Goal: Use online tool/utility: Utilize a website feature to perform a specific function

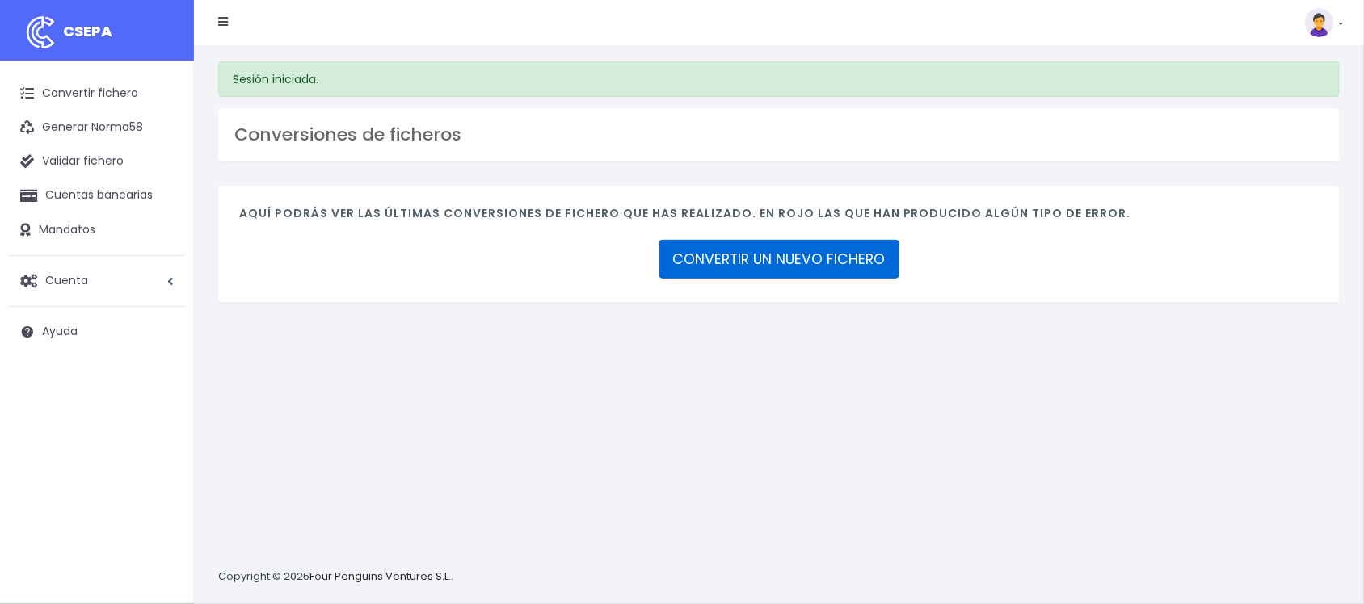
drag, startPoint x: 804, startPoint y: 267, endPoint x: 873, endPoint y: 275, distance: 69.1
click at [804, 267] on link "CONVERTIR UN NUEVO FICHERO" at bounding box center [779, 259] width 240 height 39
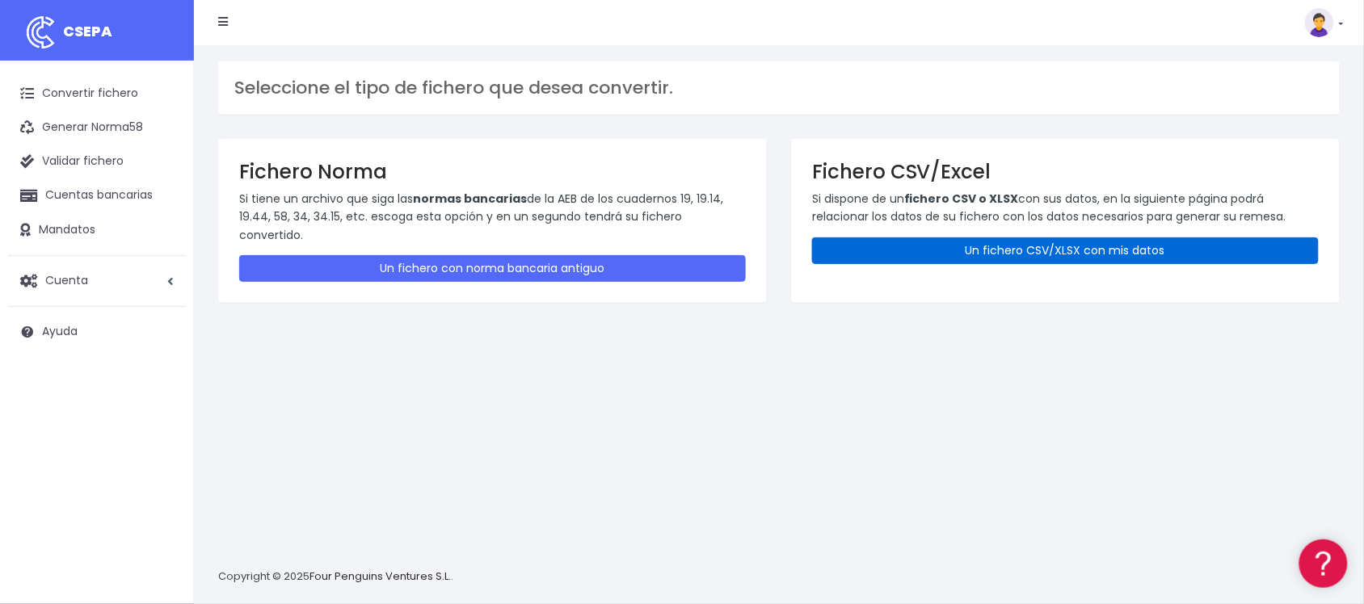
click at [1019, 250] on link "Un fichero CSV/XLSX con mis datos" at bounding box center [1065, 251] width 507 height 27
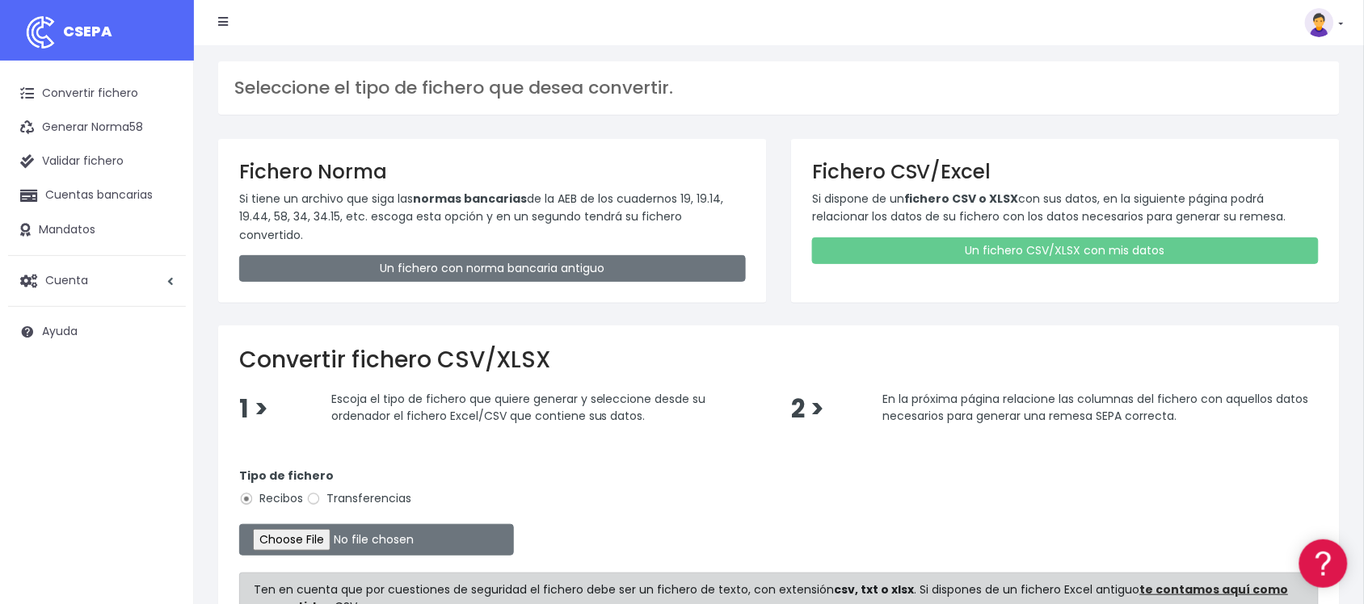
click at [334, 490] on label "Transferencias" at bounding box center [358, 498] width 105 height 17
click at [321, 492] on input "Transferencias" at bounding box center [313, 499] width 15 height 15
radio input "true"
click at [334, 524] on input "file" at bounding box center [376, 540] width 275 height 32
type input "C:\fakepath\2510032 SESS BBVA FICHERO.xlsx"
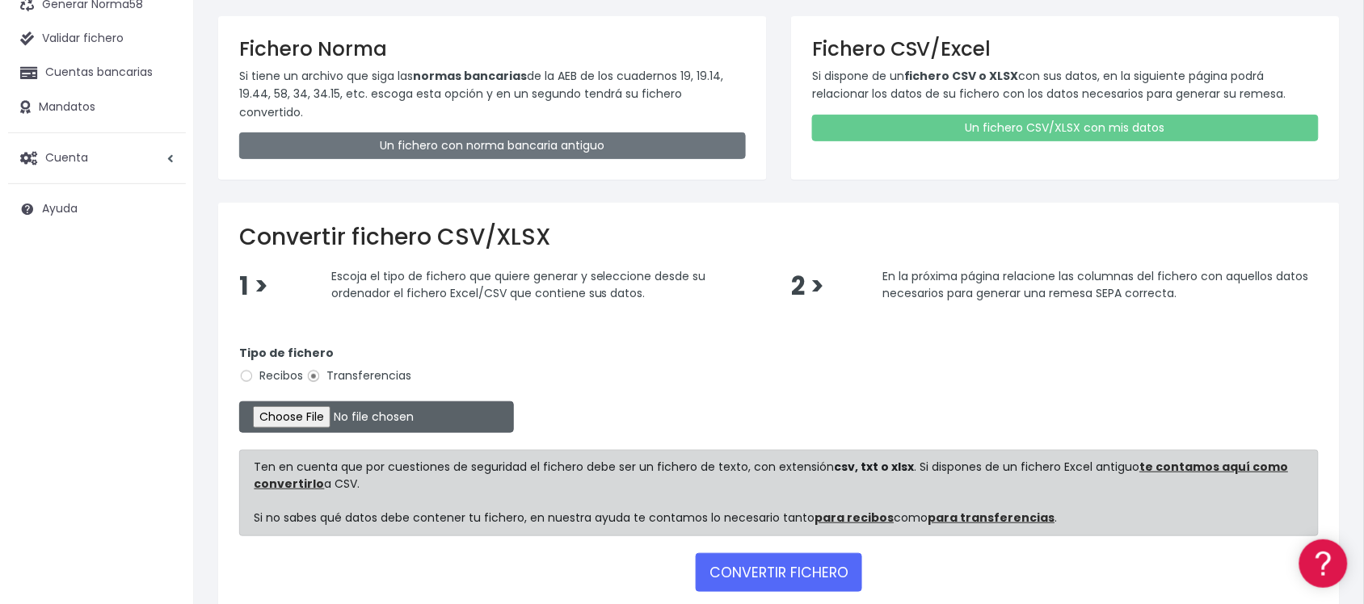
scroll to position [196, 0]
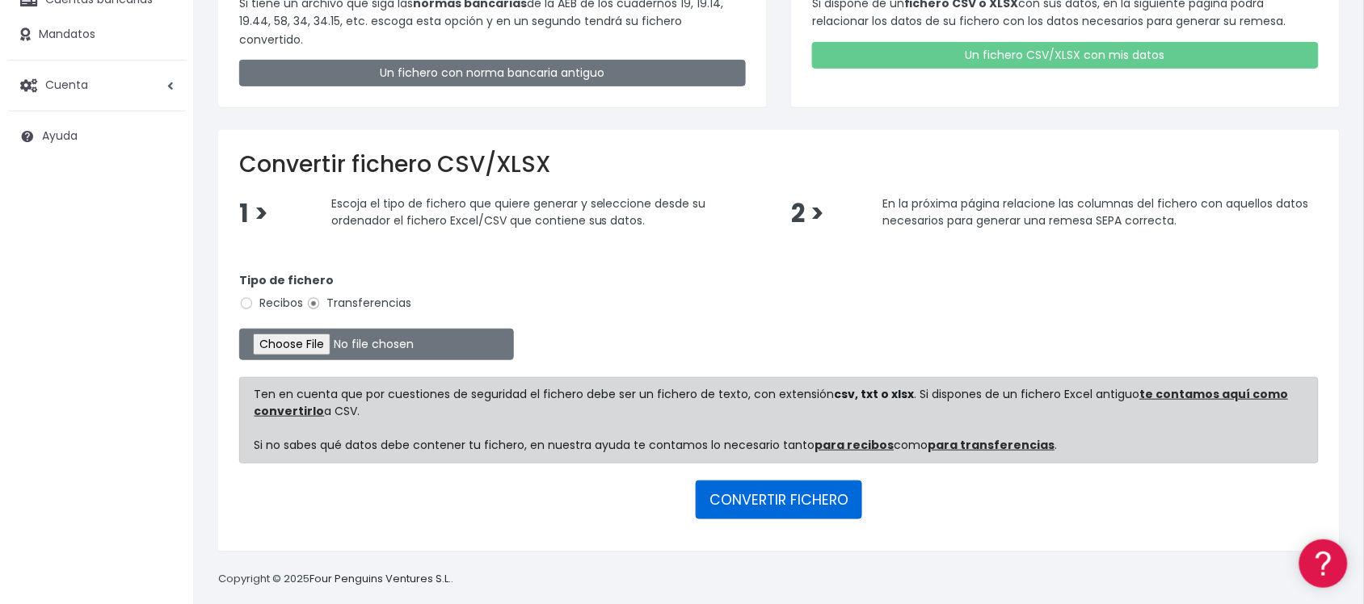
click at [796, 490] on button "CONVERTIR FICHERO" at bounding box center [779, 500] width 166 height 39
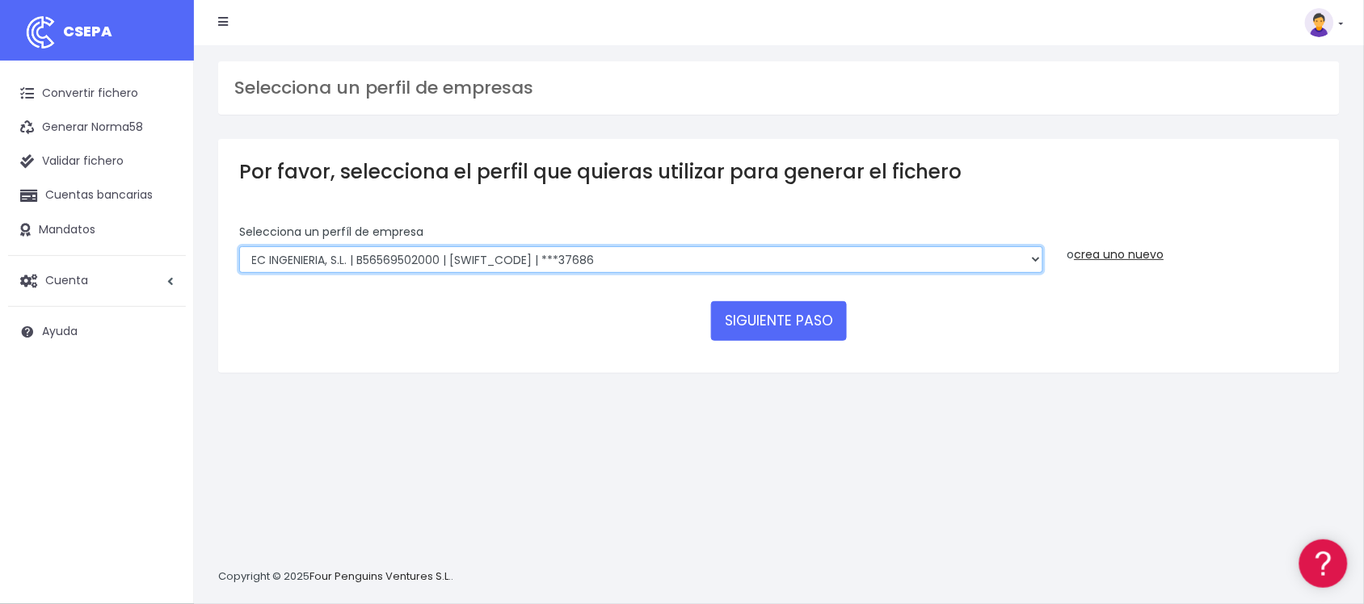
click at [575, 255] on select "SOCOTEC ENGINEERING SOLUTIONS SPAIN SLU | B66113457000 | CAIXESBBXXX | ***45833…" at bounding box center [641, 259] width 804 height 27
select select "2712"
click at [239, 246] on select "SOCOTEC ENGINEERING SOLUTIONS SPAIN SLU | B66113457000 | CAIXESBBXXX | ***45833…" at bounding box center [641, 259] width 804 height 27
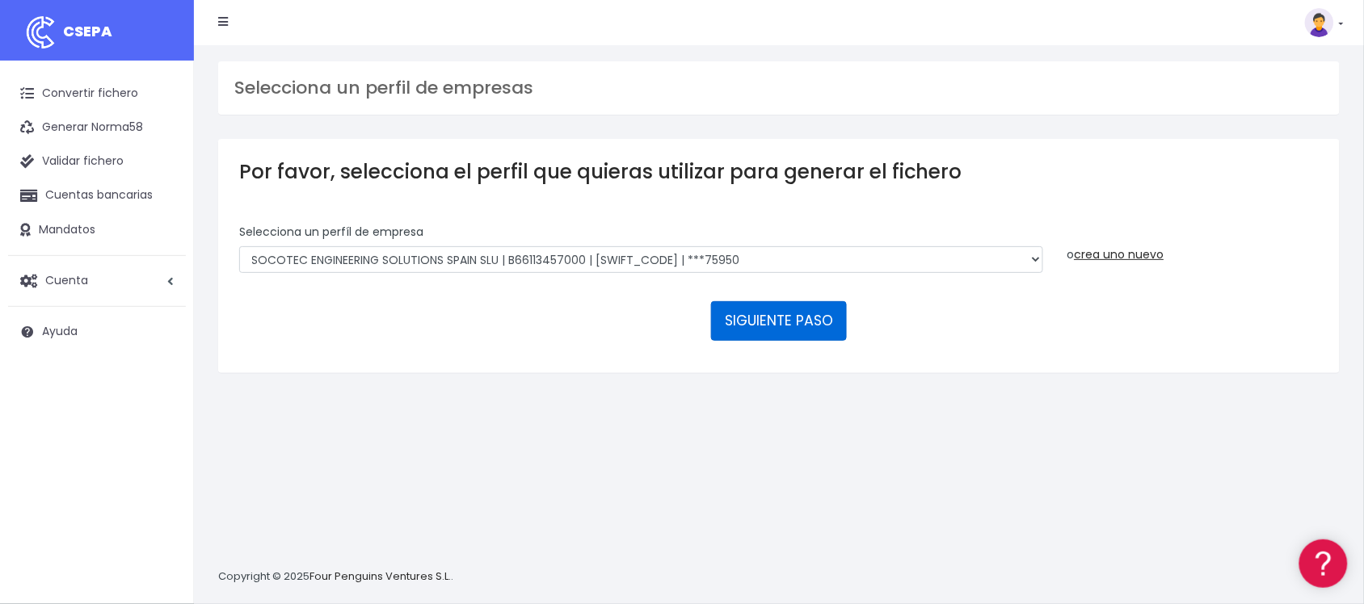
click at [789, 329] on button "SIGUIENTE PASO" at bounding box center [779, 320] width 136 height 39
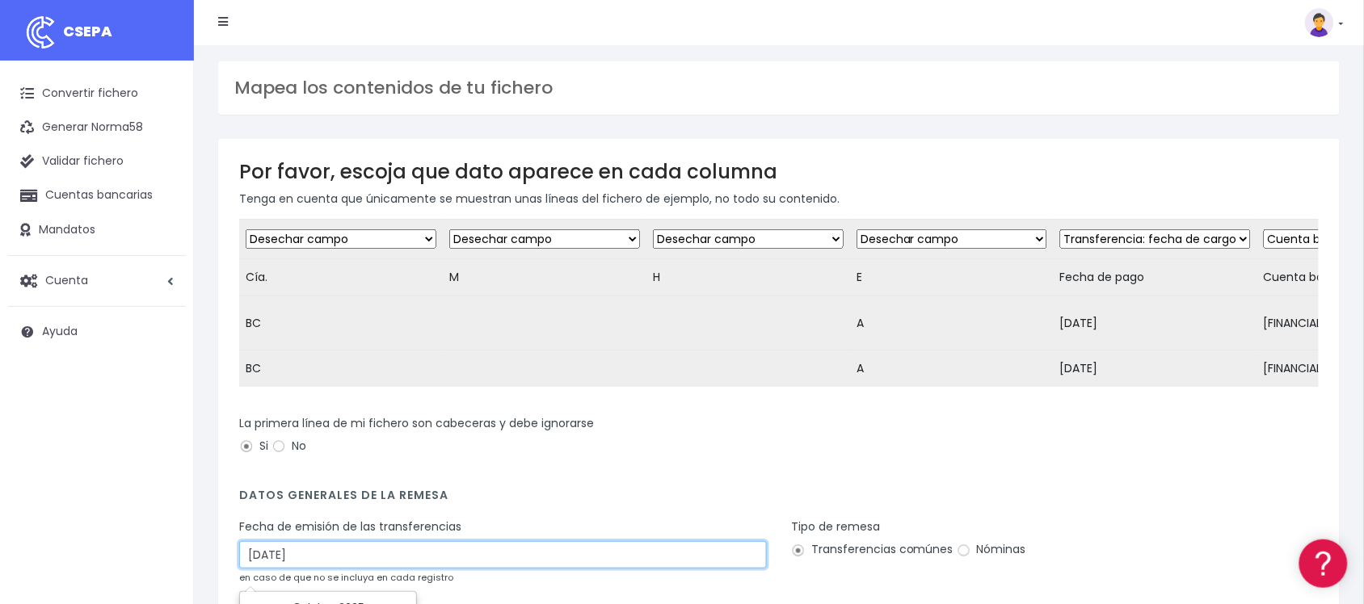
click at [542, 568] on input "05/10/2025" at bounding box center [503, 554] width 528 height 27
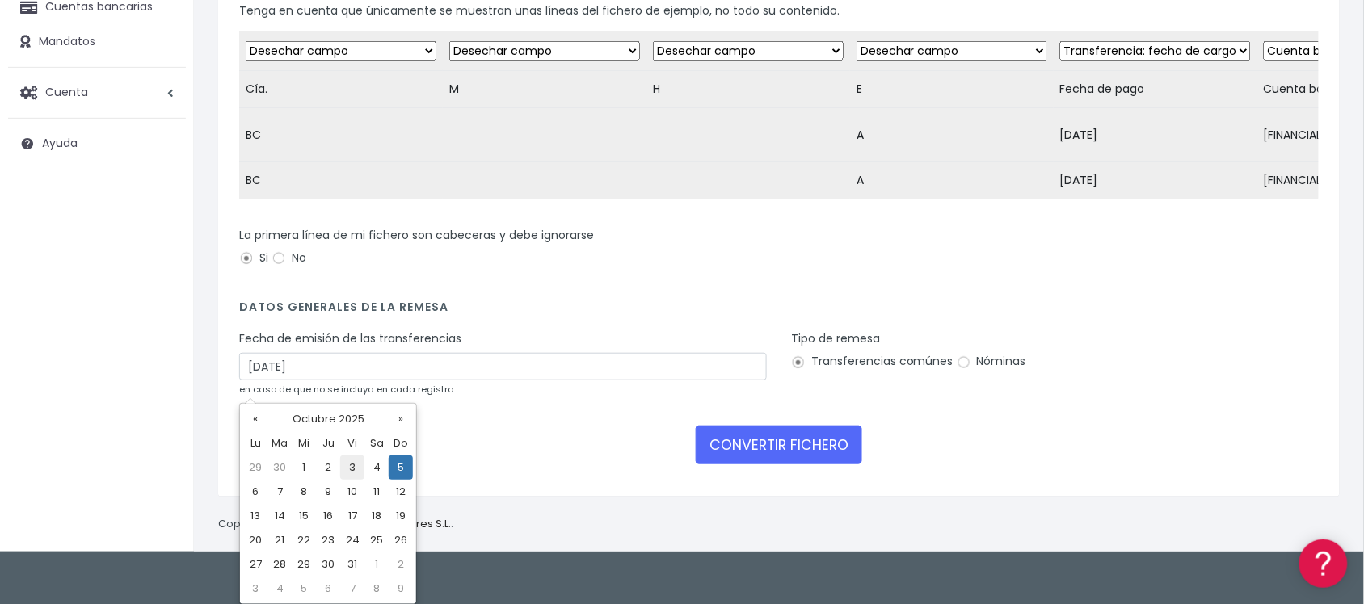
click at [343, 470] on td "3" at bounding box center [352, 468] width 24 height 24
type input "03/10/2025"
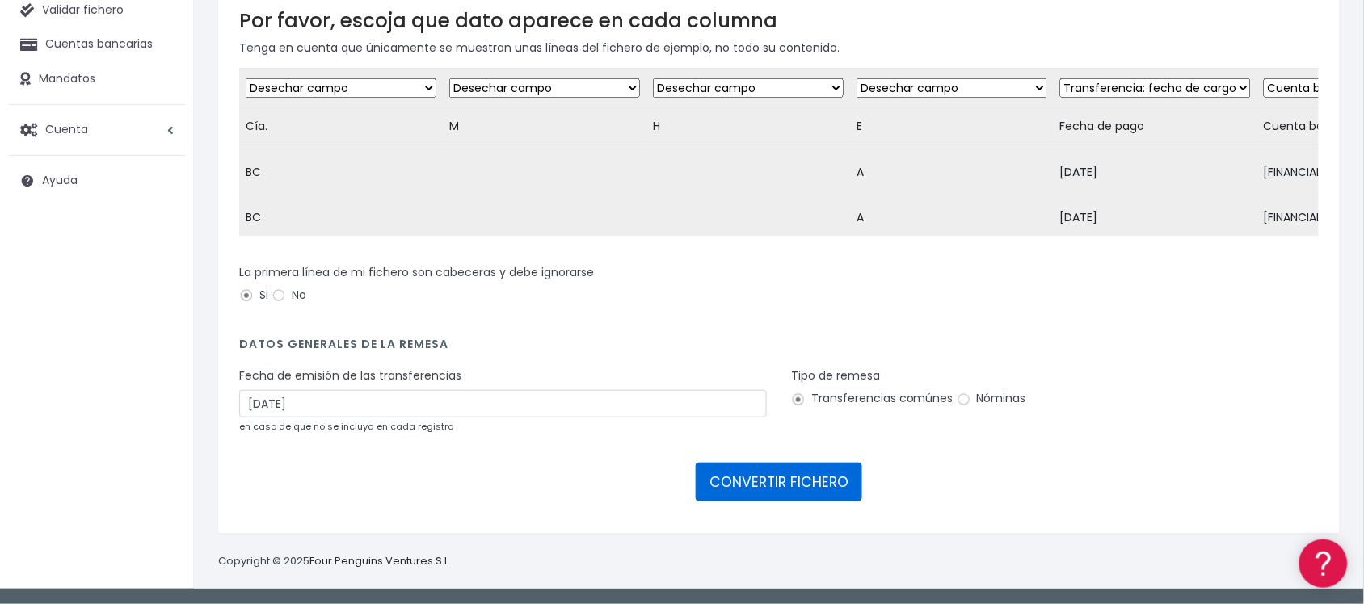
click at [801, 486] on button "CONVERTIR FICHERO" at bounding box center [779, 482] width 166 height 39
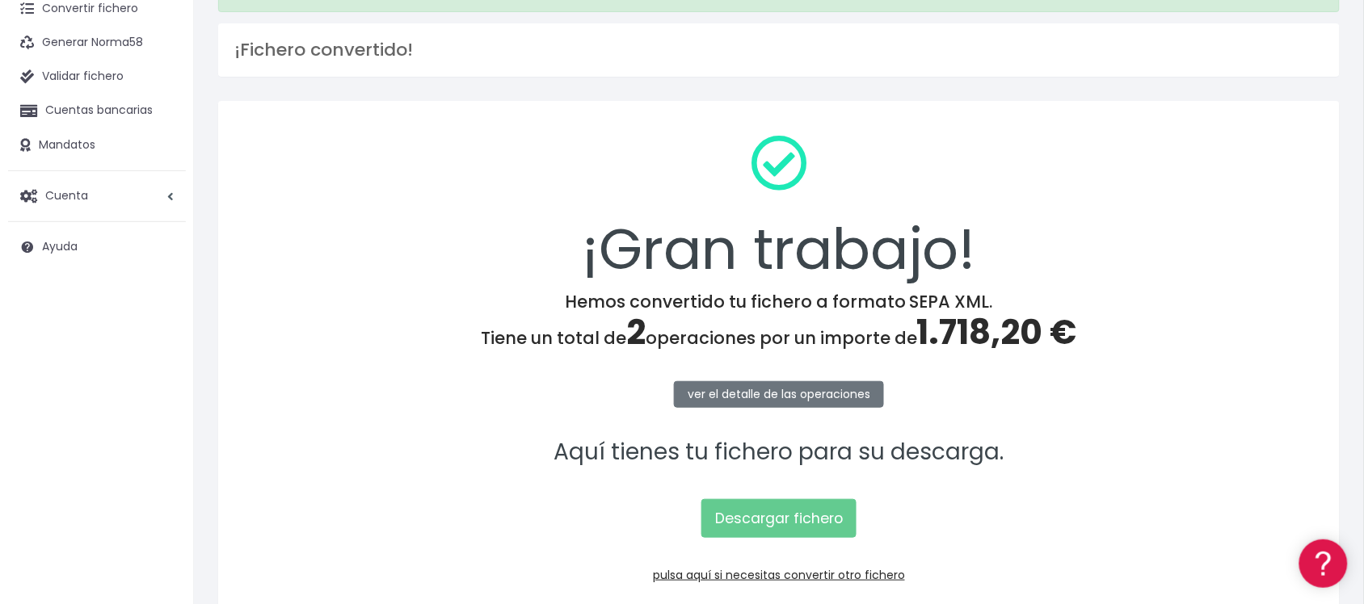
scroll to position [167, 0]
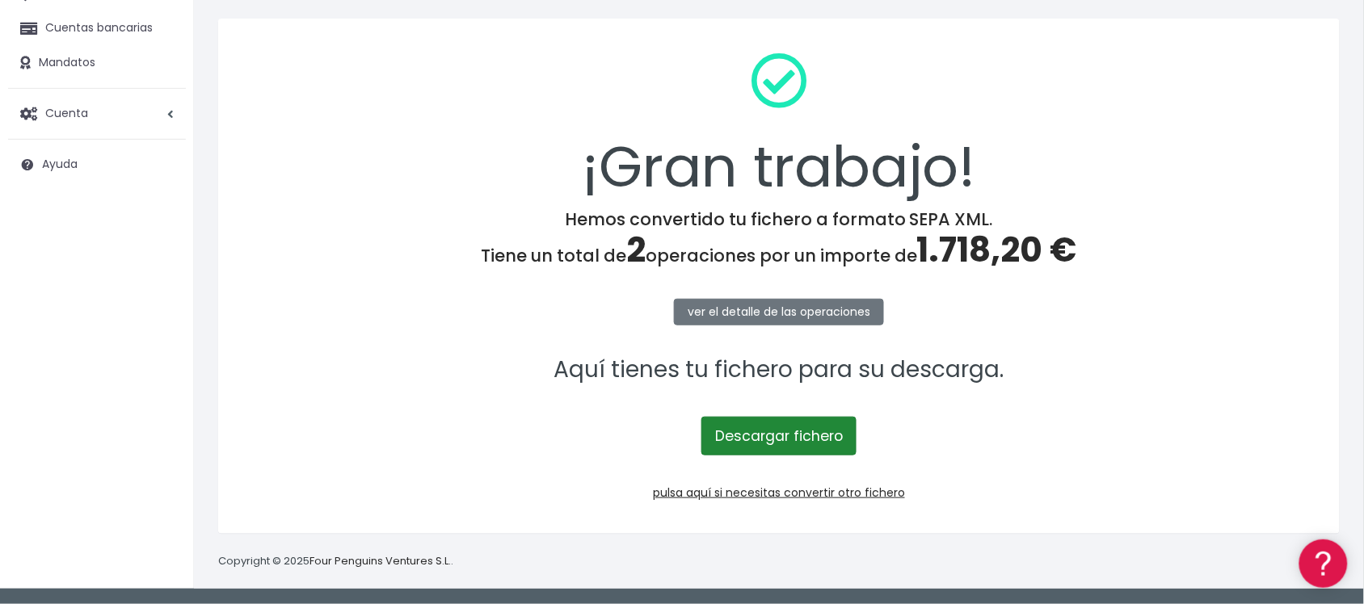
click at [805, 441] on link "Descargar fichero" at bounding box center [778, 436] width 155 height 39
